Goal: Navigation & Orientation: Find specific page/section

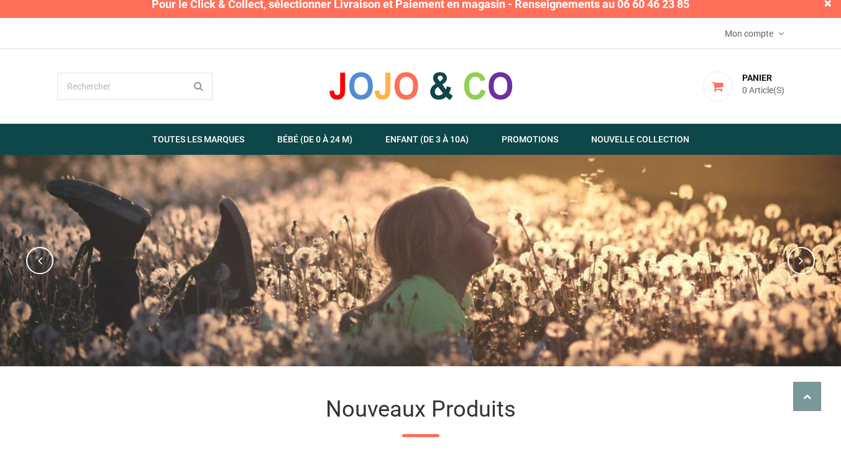
scroll to position [12, 0]
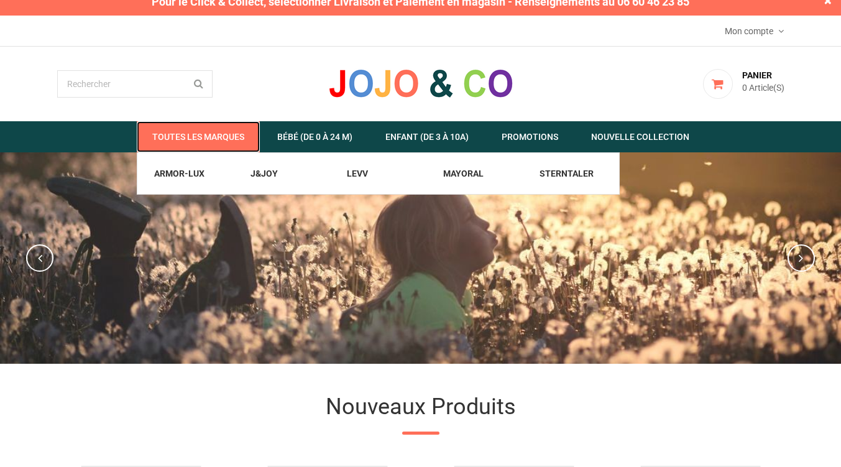
click at [219, 136] on link "  Toutes les marques" at bounding box center [198, 136] width 123 height 31
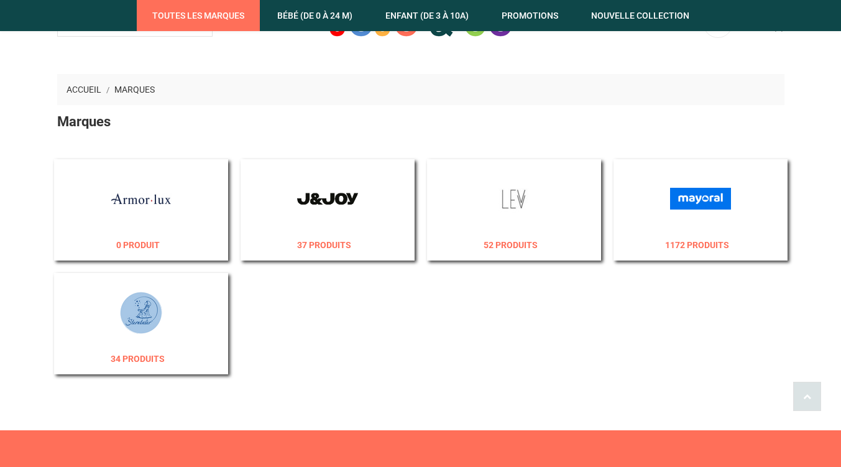
scroll to position [187, 0]
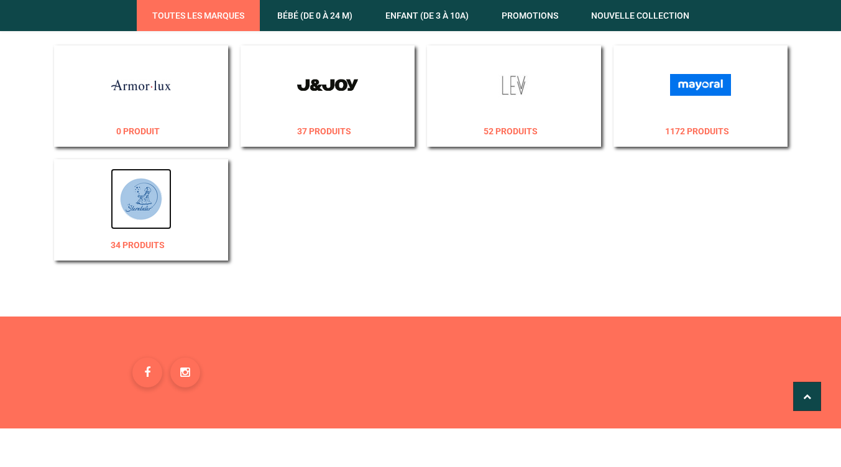
click at [146, 208] on img at bounding box center [141, 199] width 61 height 61
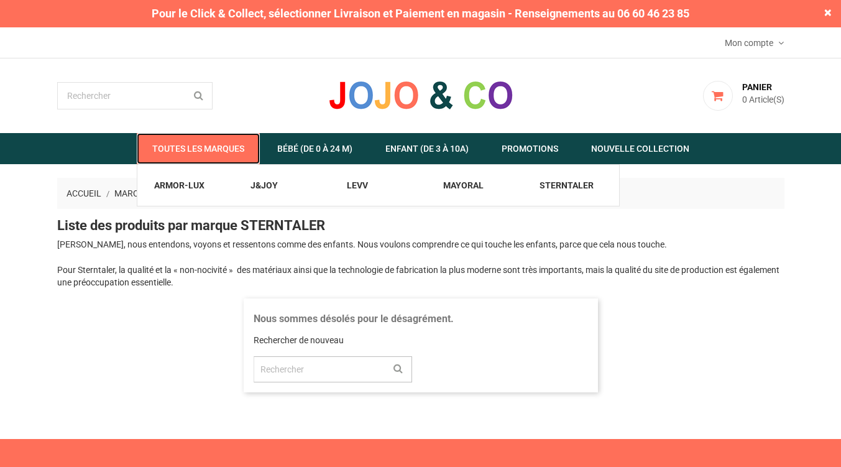
click at [212, 146] on link "  Toutes les marques" at bounding box center [198, 148] width 123 height 31
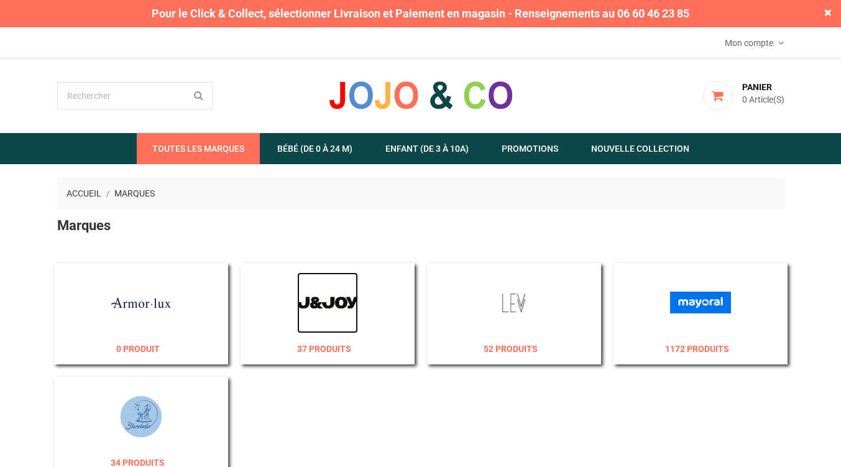
click at [323, 308] on img at bounding box center [327, 302] width 61 height 61
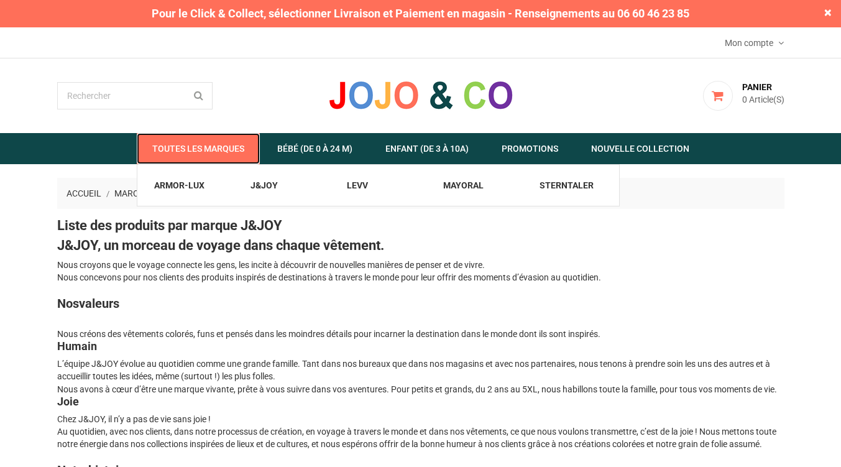
click at [194, 149] on link "  Toutes les marques" at bounding box center [198, 148] width 123 height 31
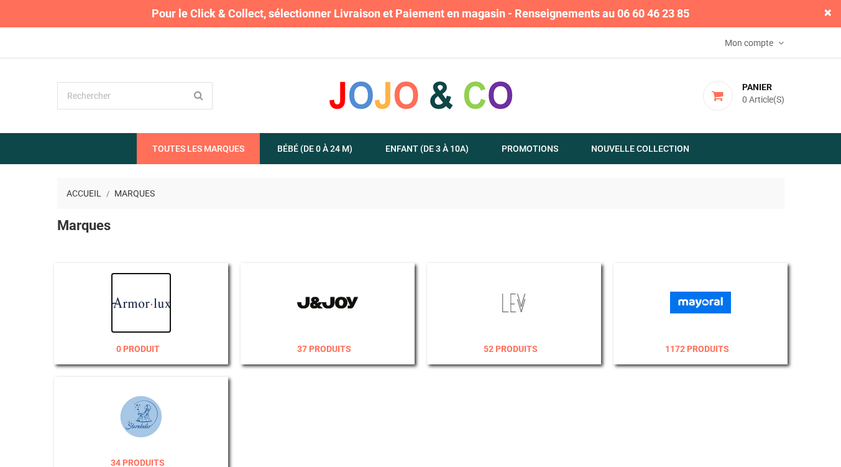
click at [159, 318] on img at bounding box center [141, 302] width 61 height 61
